Goal: Ask a question

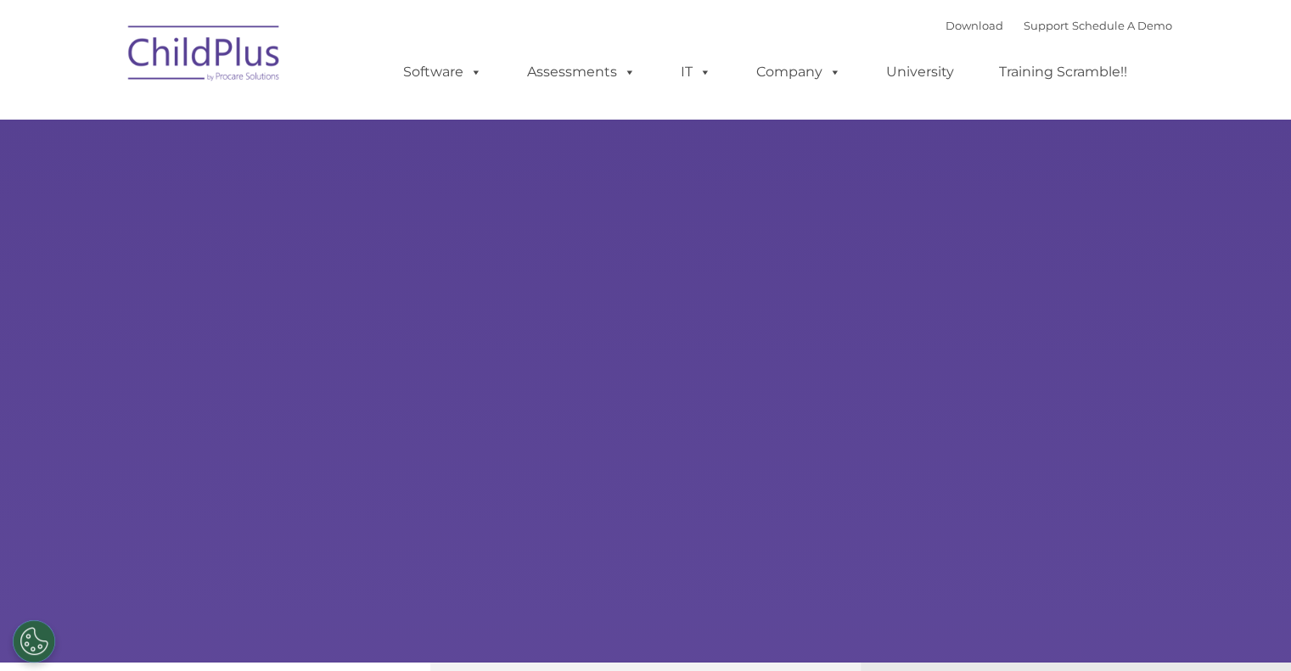
select select "MEDIUM"
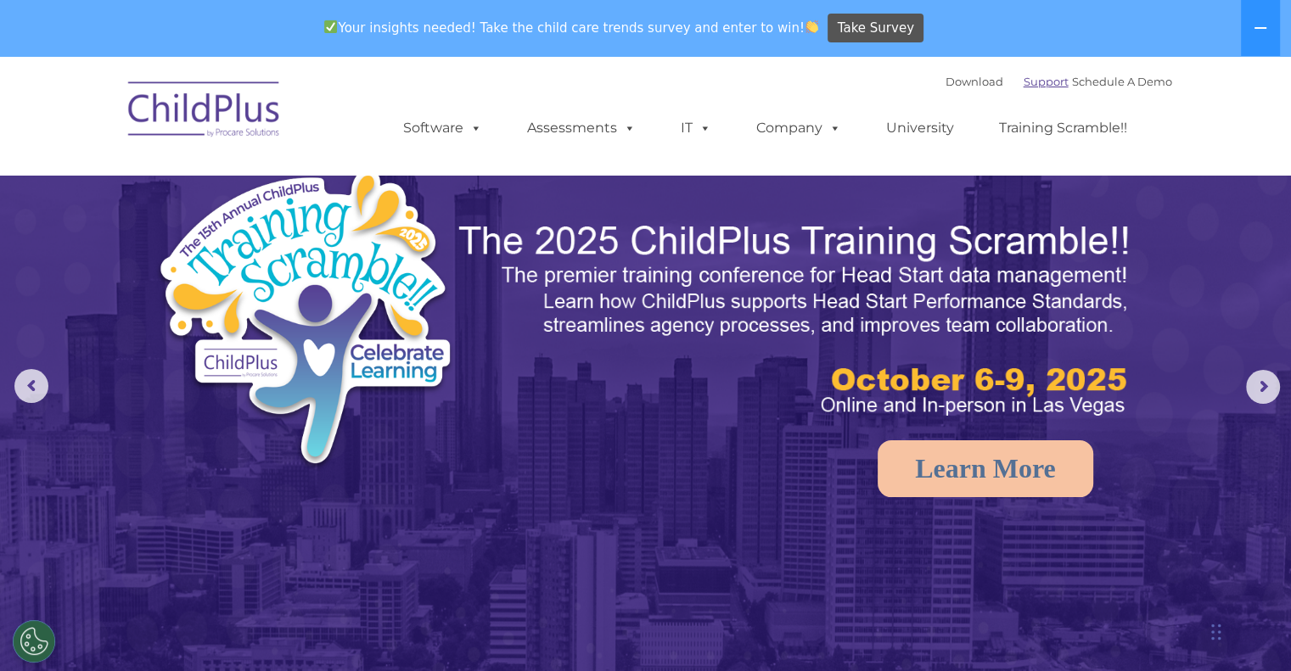
click at [1026, 81] on link "Support" at bounding box center [1046, 82] width 45 height 14
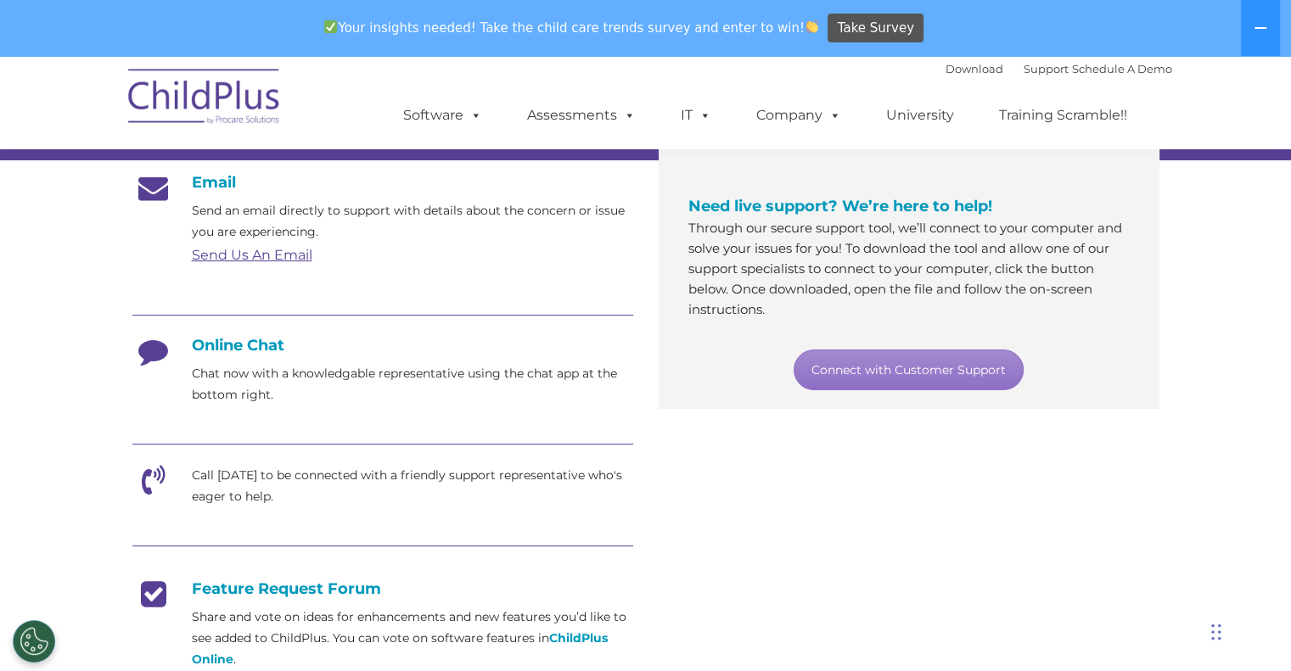
scroll to position [289, 0]
click at [893, 359] on link "Connect with Customer Support" at bounding box center [909, 371] width 230 height 41
